Goal: Check status: Check status

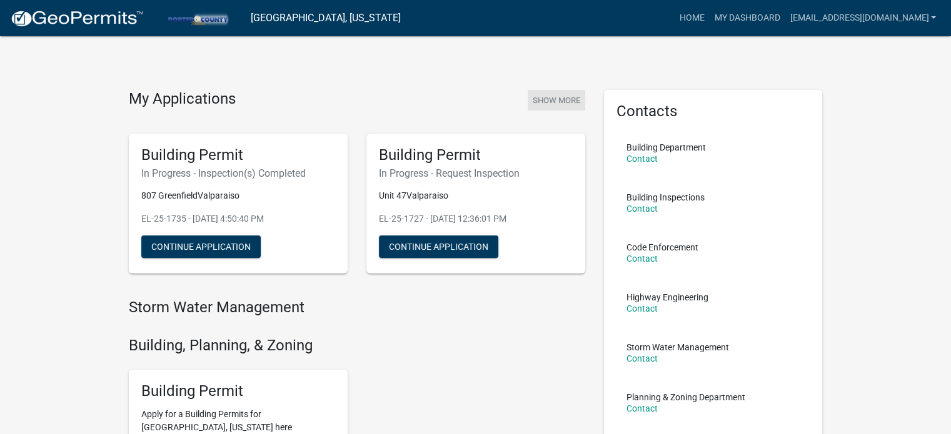
click at [549, 101] on button "Show More" at bounding box center [557, 100] width 58 height 21
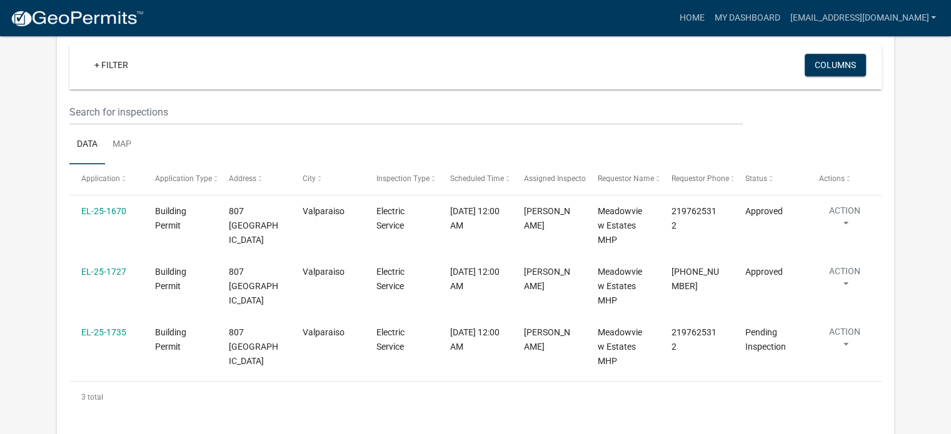
scroll to position [991, 0]
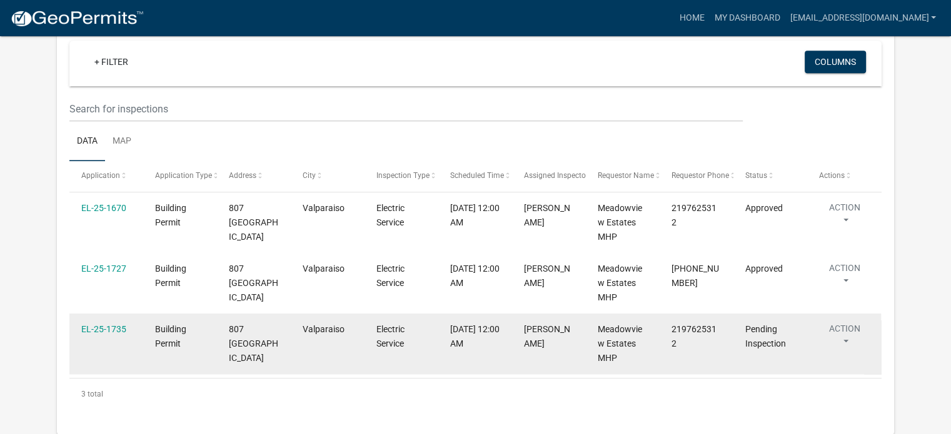
click at [847, 341] on button "Action" at bounding box center [844, 338] width 51 height 31
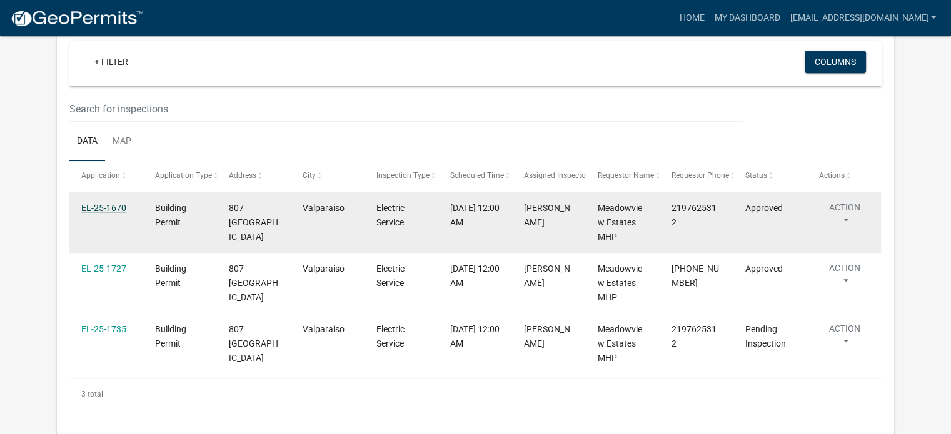
click at [119, 203] on link "EL-25-1670" at bounding box center [103, 208] width 45 height 10
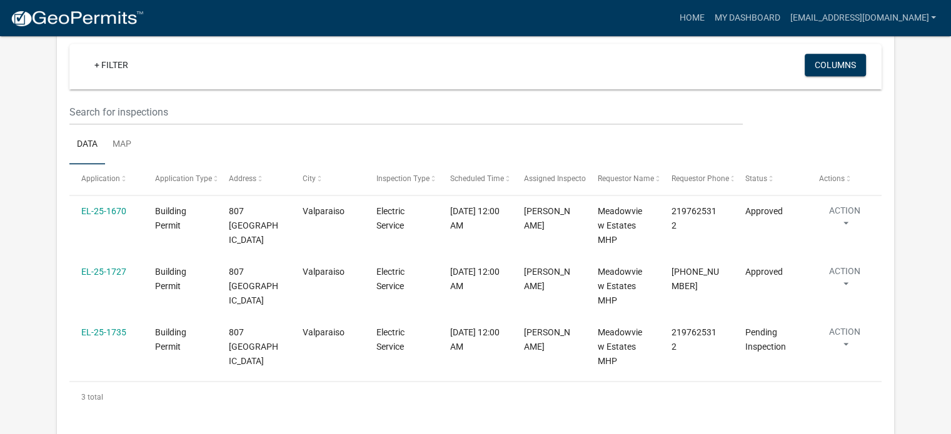
scroll to position [988, 0]
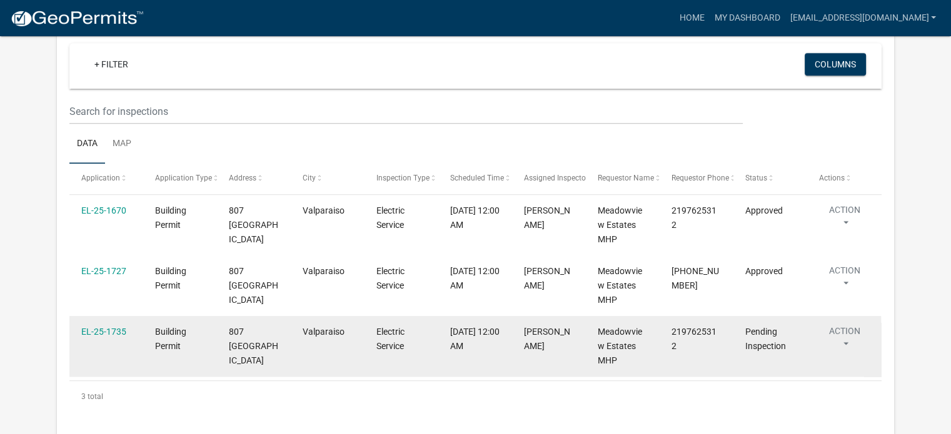
click at [843, 344] on button "Action" at bounding box center [844, 340] width 51 height 31
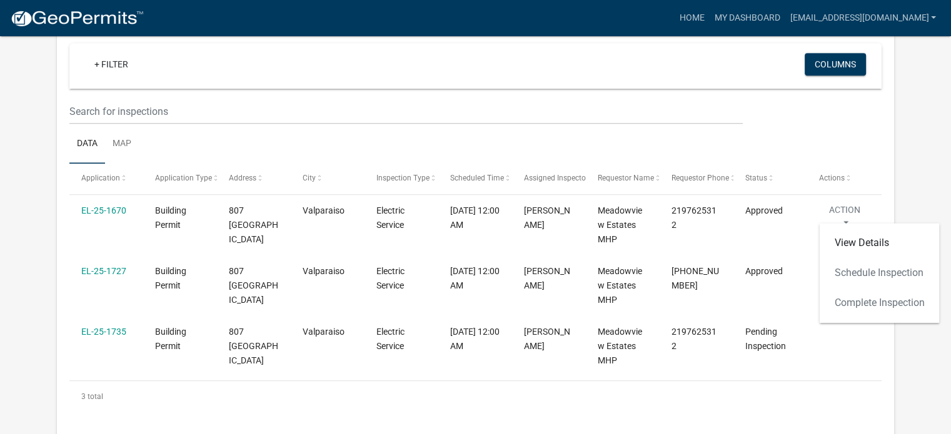
click at [848, 302] on div "View Details Schedule Inspection Complete Inspection" at bounding box center [879, 273] width 120 height 100
click at [723, 399] on div "3 total" at bounding box center [475, 396] width 812 height 31
